Goal: Information Seeking & Learning: Learn about a topic

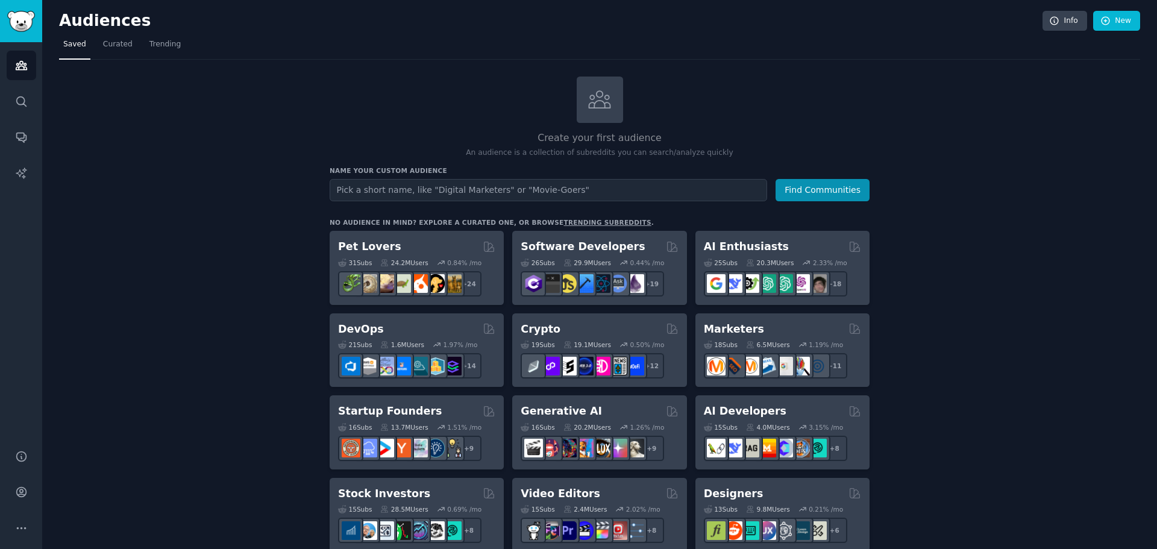
click at [407, 181] on input "text" at bounding box center [547, 190] width 437 height 22
type input "lucrative business"
click at [775, 179] on button "Find Communities" at bounding box center [822, 190] width 94 height 22
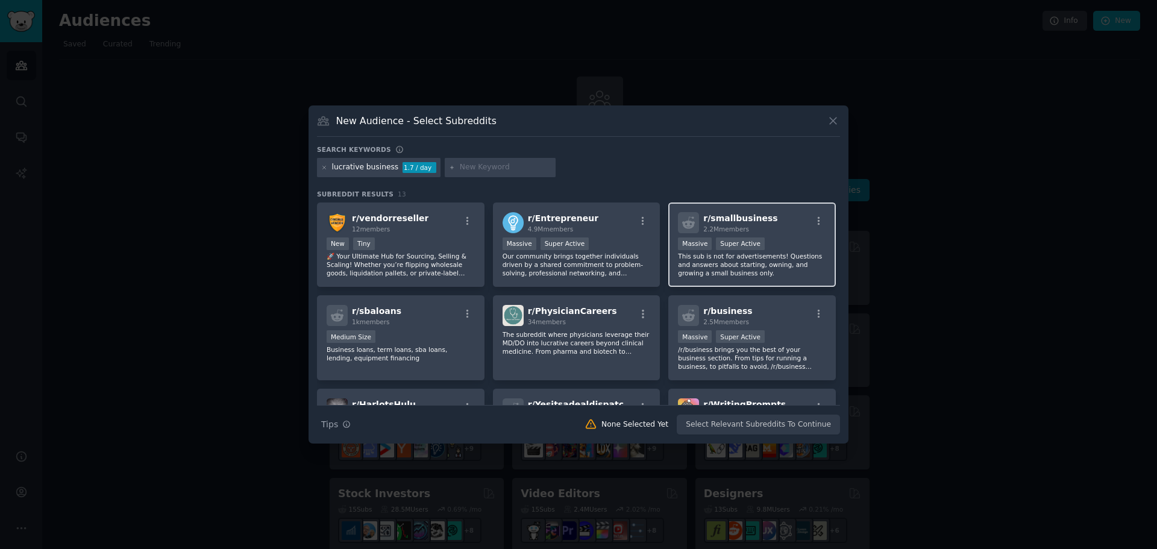
click at [790, 234] on div "r/ smallbusiness 2.2M members >= 95th percentile for submissions / day Massive …" at bounding box center [751, 244] width 167 height 85
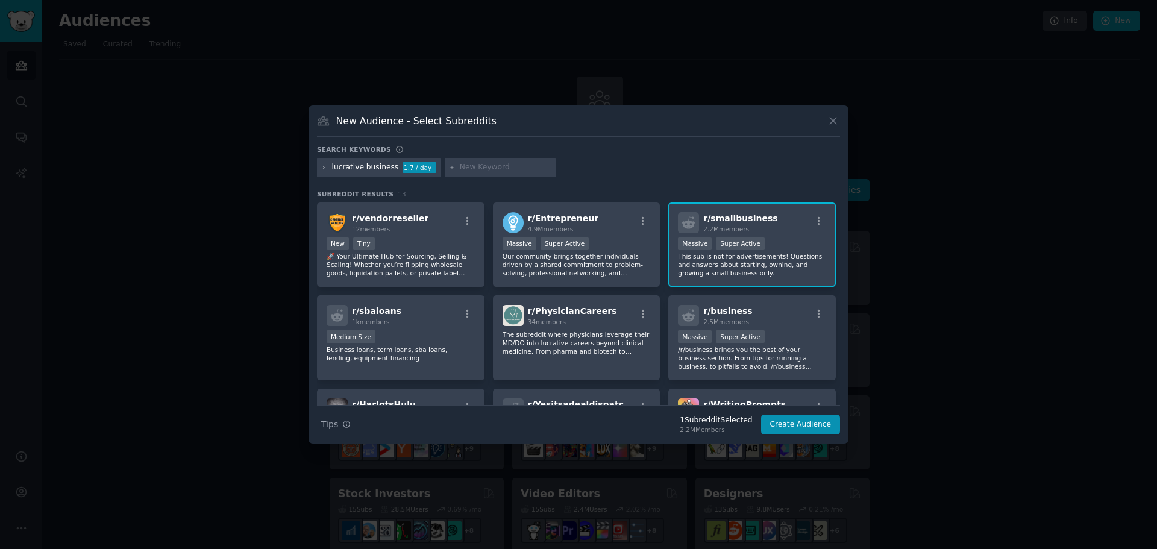
drag, startPoint x: 795, startPoint y: 228, endPoint x: 798, endPoint y: 222, distance: 6.7
click at [796, 225] on div "r/ smallbusiness 2.2M members" at bounding box center [752, 222] width 148 height 21
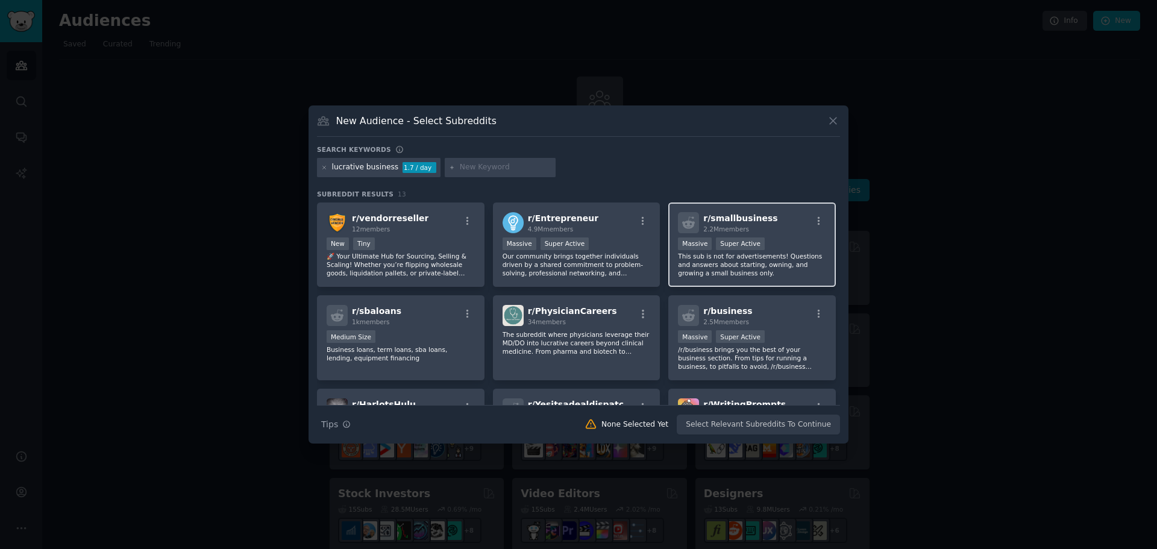
click at [798, 223] on div "r/ smallbusiness 2.2M members" at bounding box center [752, 222] width 148 height 21
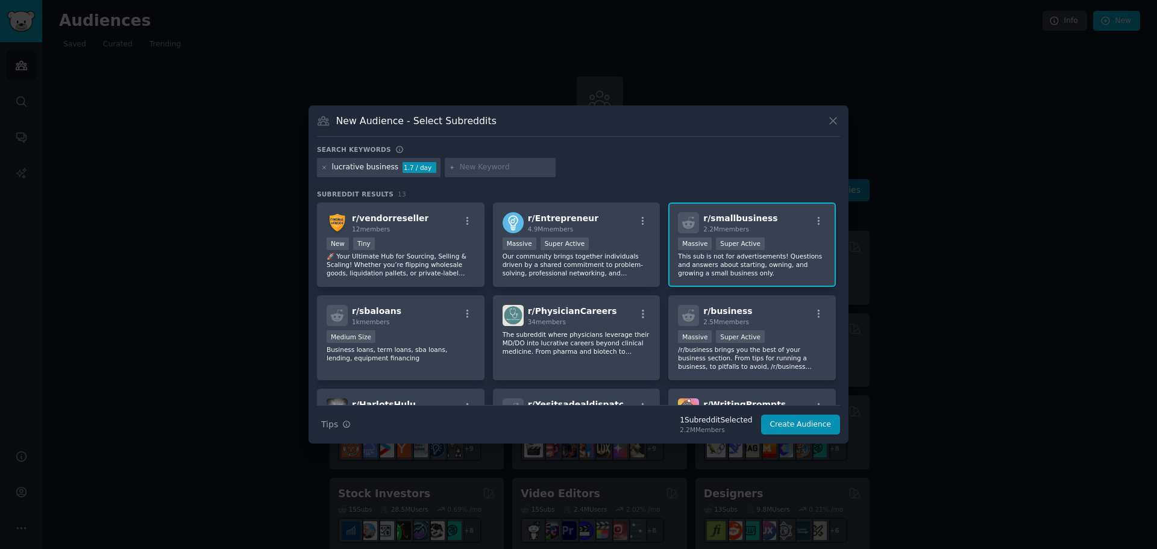
drag, startPoint x: 200, startPoint y: 211, endPoint x: 171, endPoint y: 190, distance: 35.8
click at [199, 210] on div at bounding box center [578, 274] width 1157 height 549
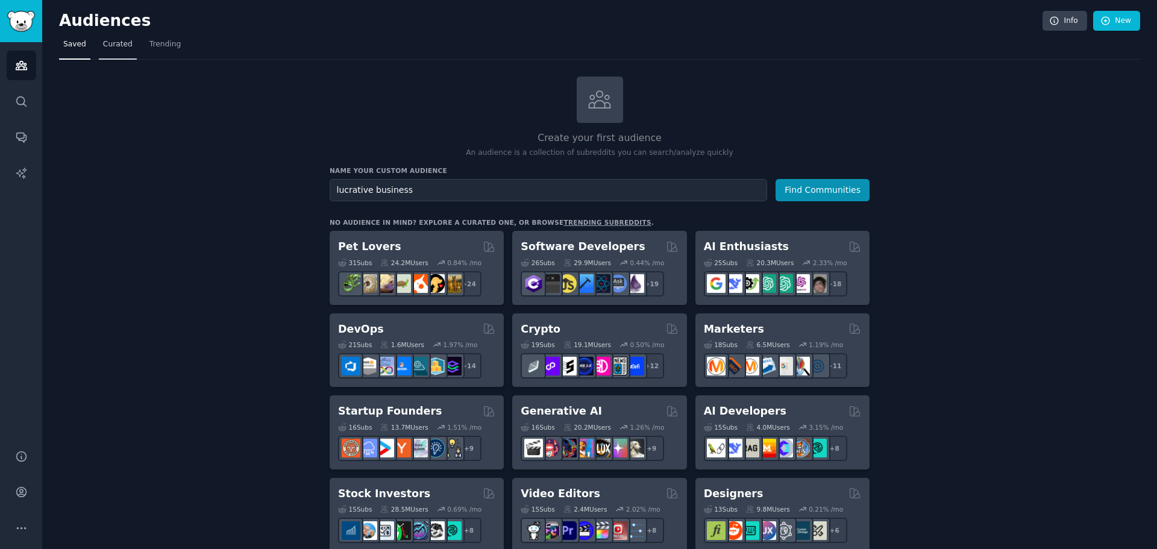
click at [115, 43] on span "Curated" at bounding box center [118, 44] width 30 height 11
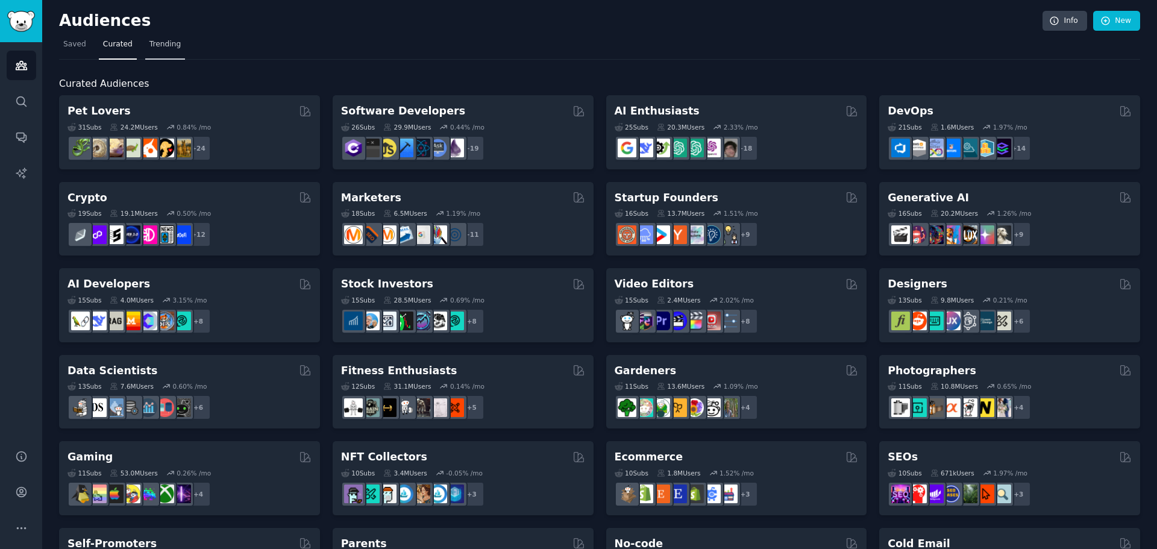
click at [167, 46] on span "Trending" at bounding box center [164, 44] width 31 height 11
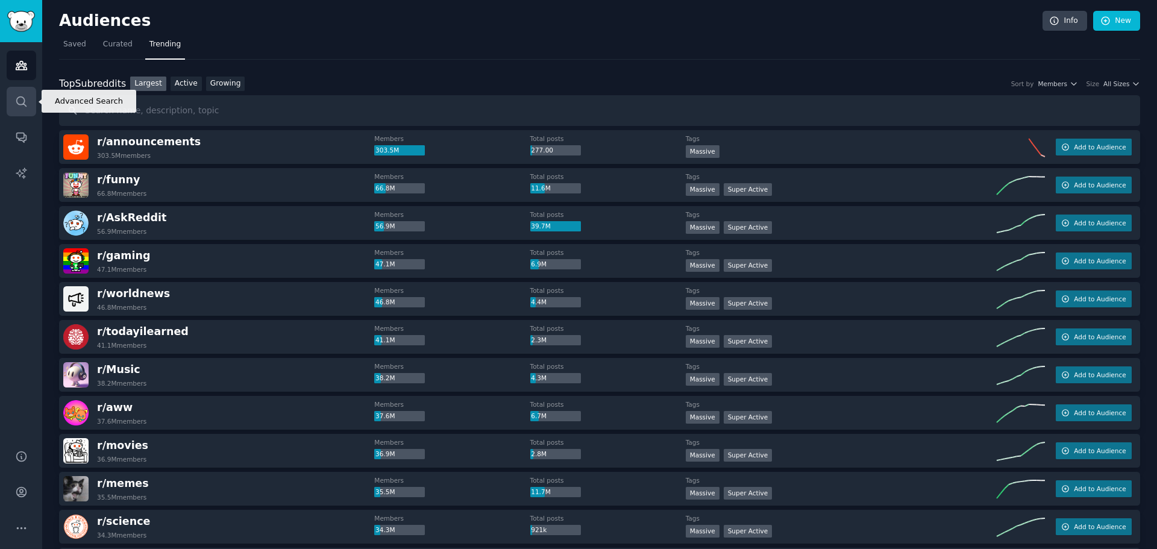
click at [20, 99] on icon "Sidebar" at bounding box center [21, 101] width 13 height 13
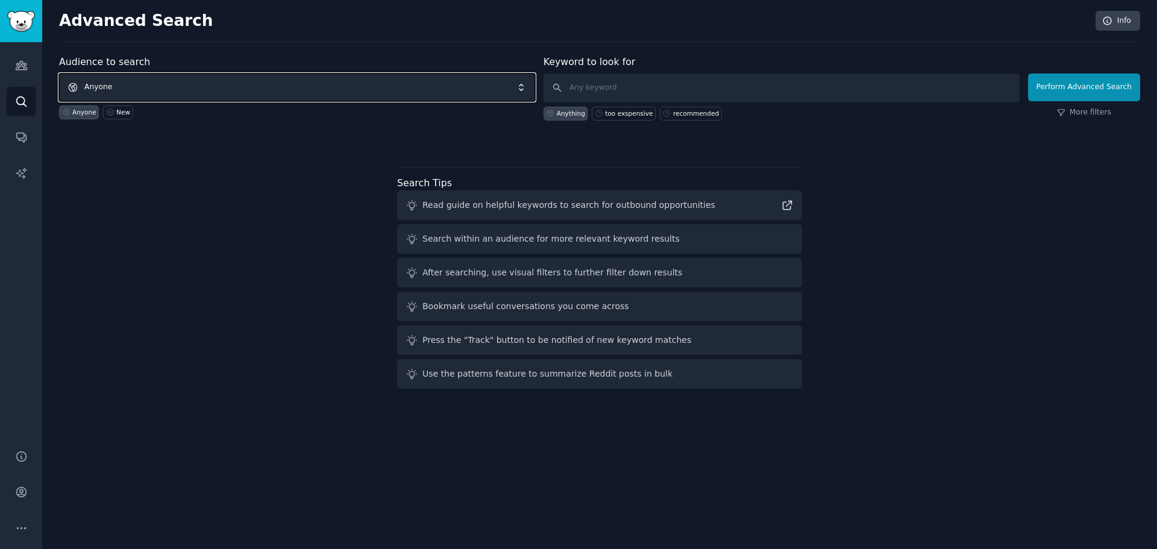
click at [179, 89] on span "Anyone" at bounding box center [297, 87] width 476 height 28
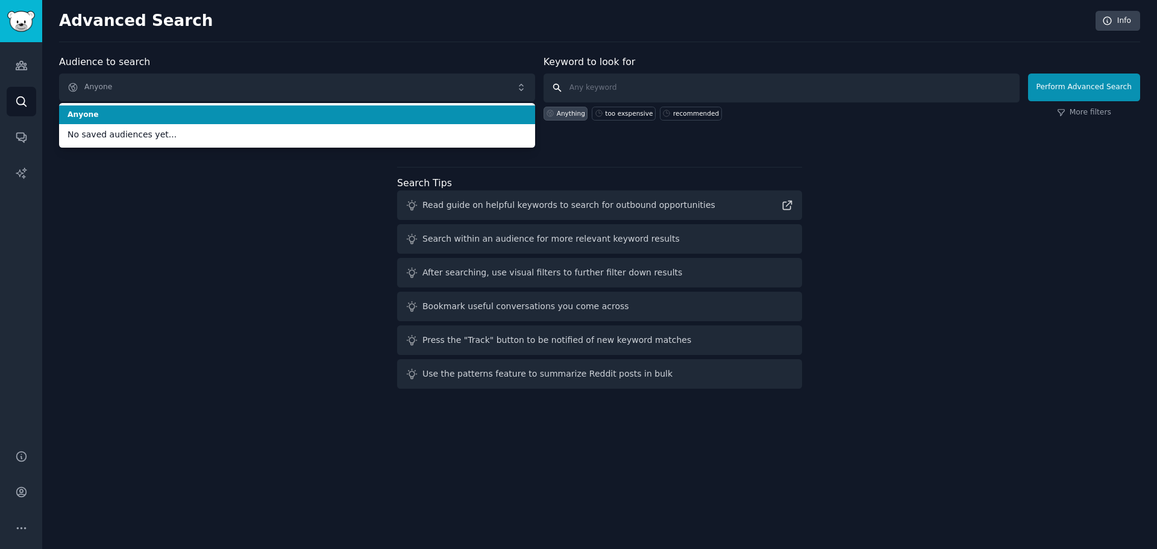
click at [652, 77] on input "text" at bounding box center [781, 87] width 476 height 29
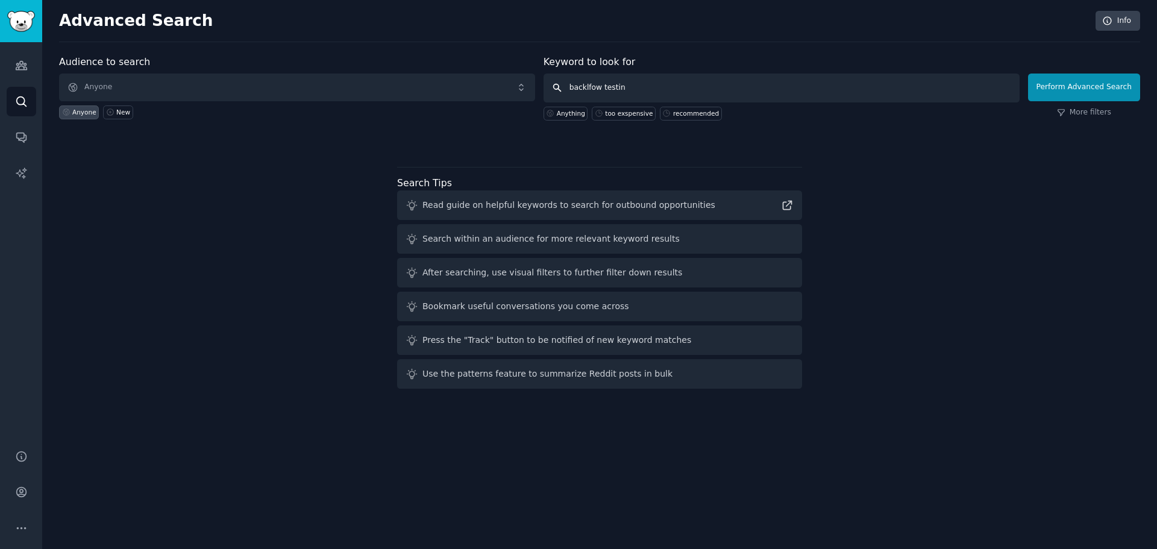
type input "backlfow testing"
click button "Perform Advanced Search" at bounding box center [1084, 87] width 112 height 28
